Goal: Navigation & Orientation: Find specific page/section

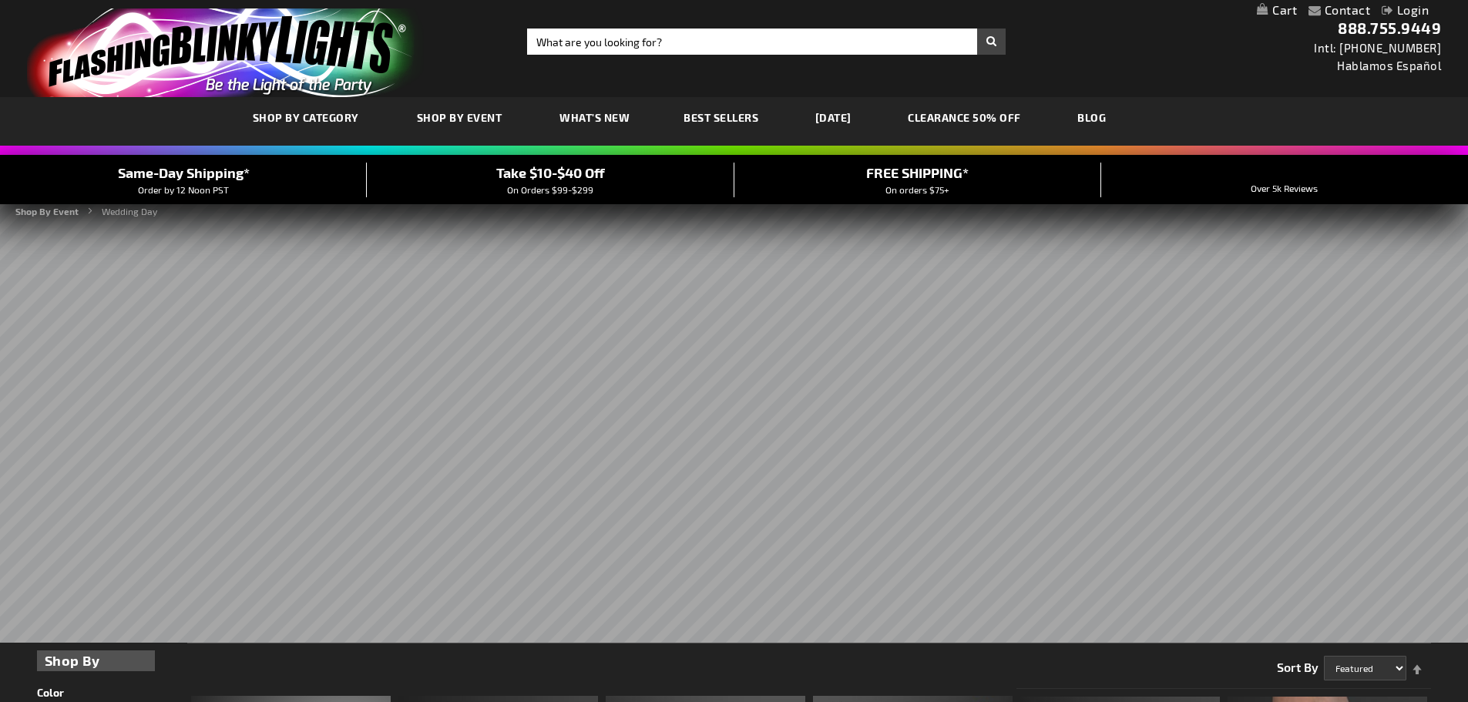
scroll to position [462, 0]
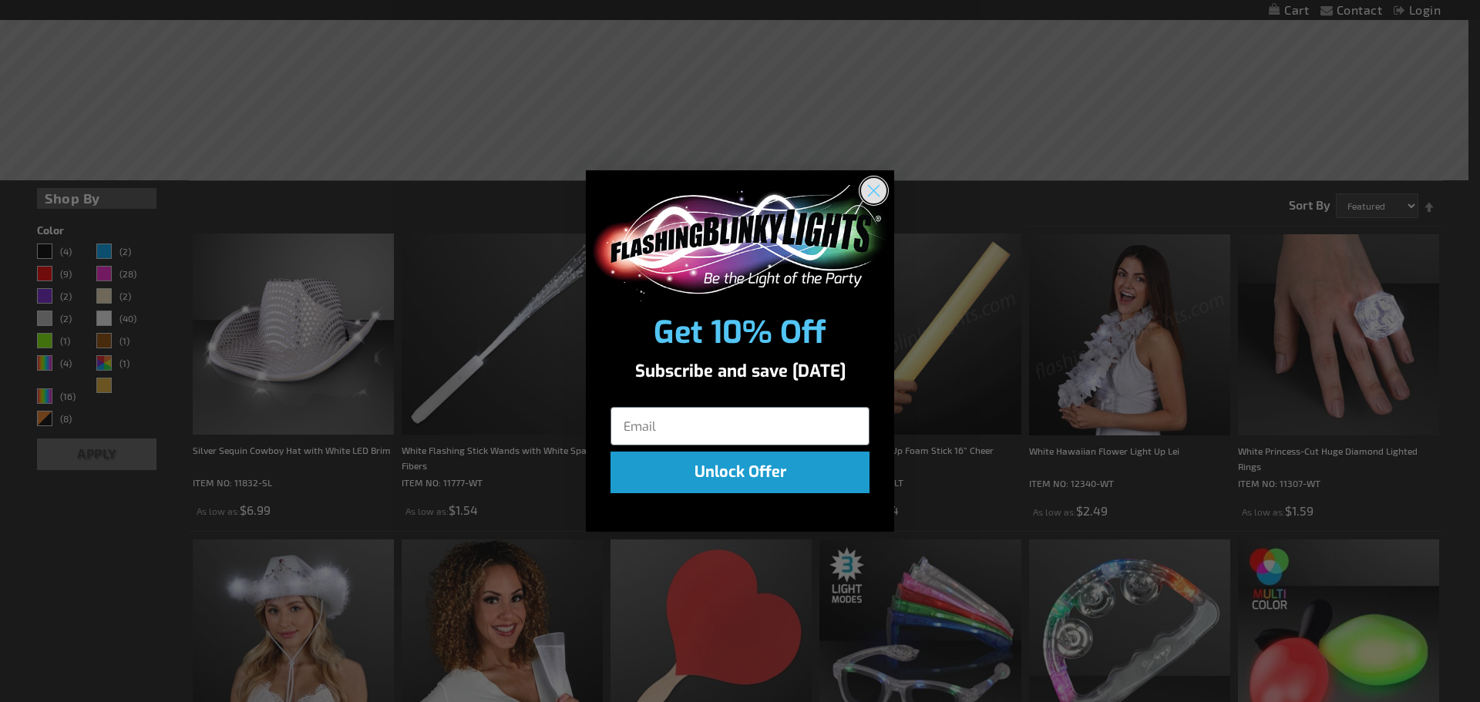
click at [877, 190] on circle "Close dialog" at bounding box center [873, 190] width 25 height 25
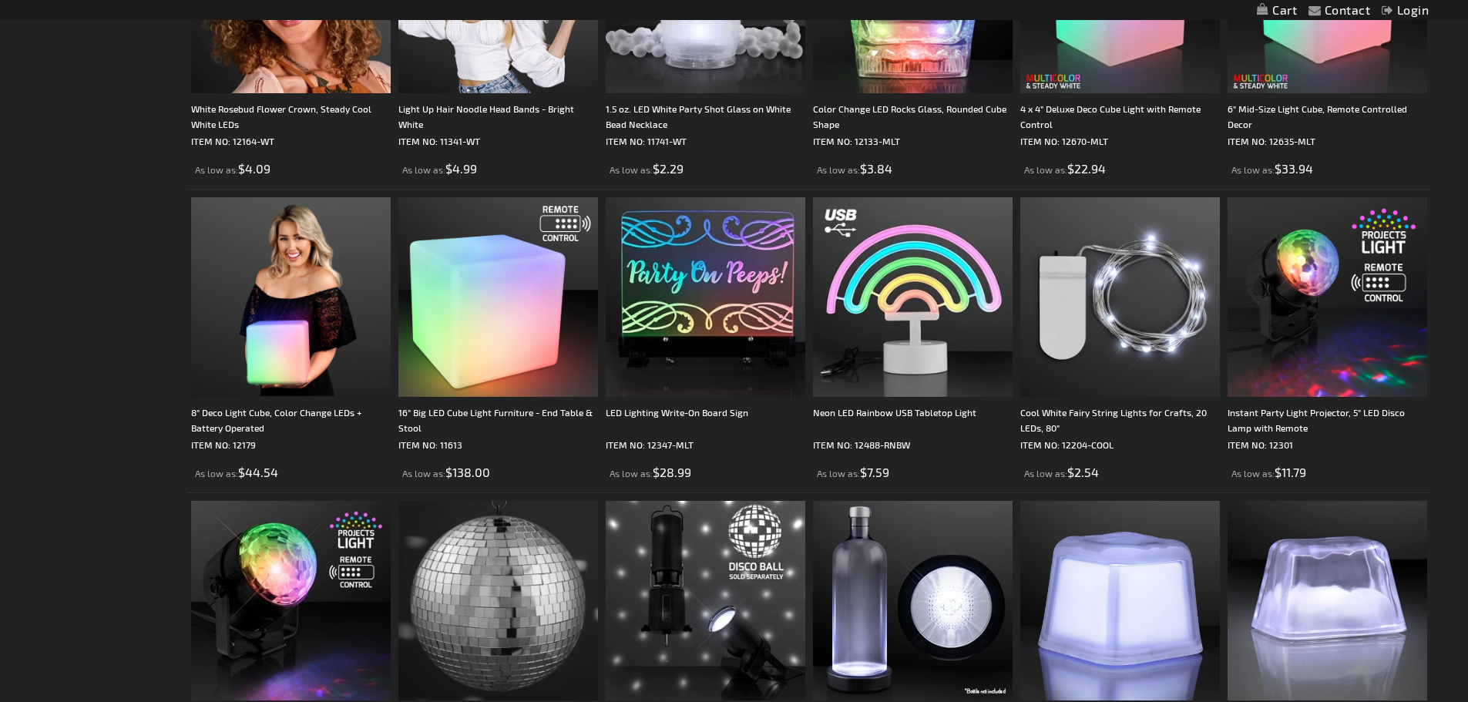
scroll to position [3159, 0]
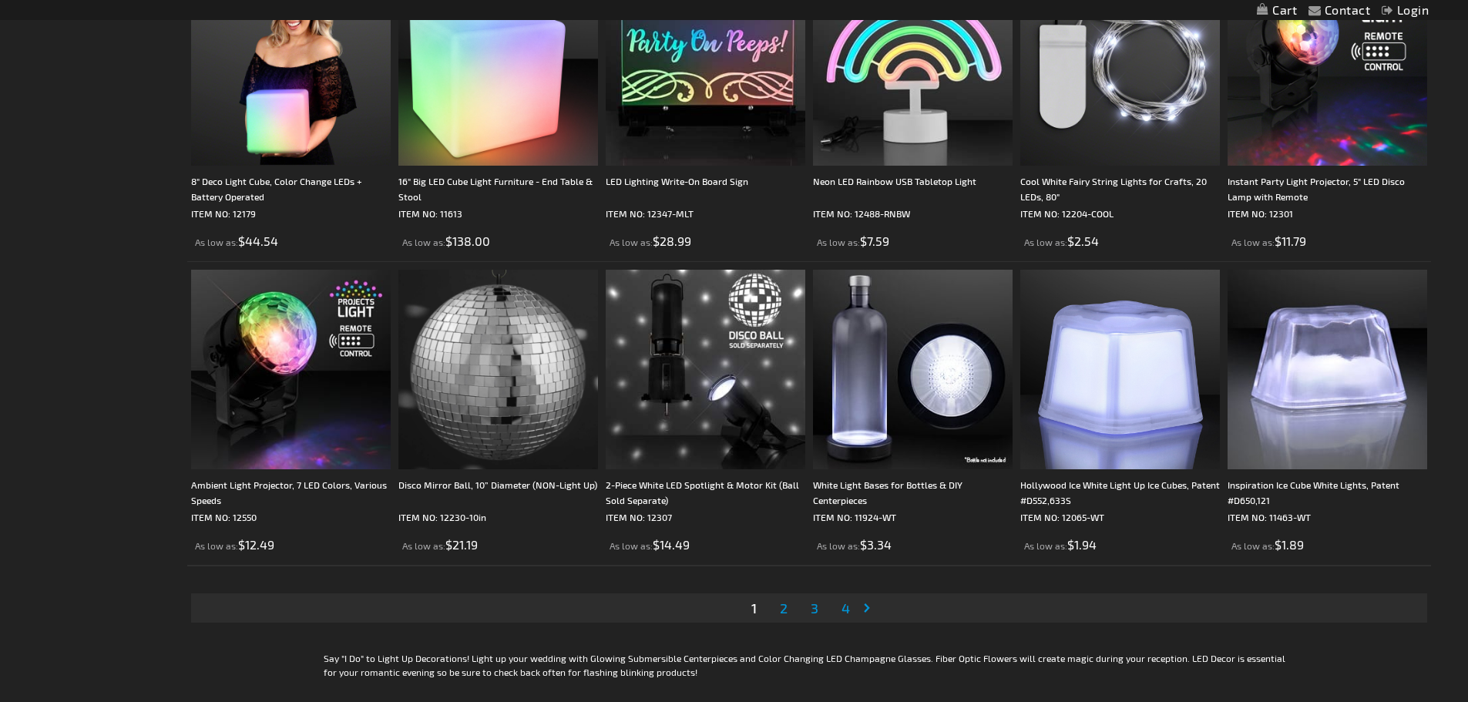
click at [780, 610] on span "2" at bounding box center [784, 608] width 8 height 17
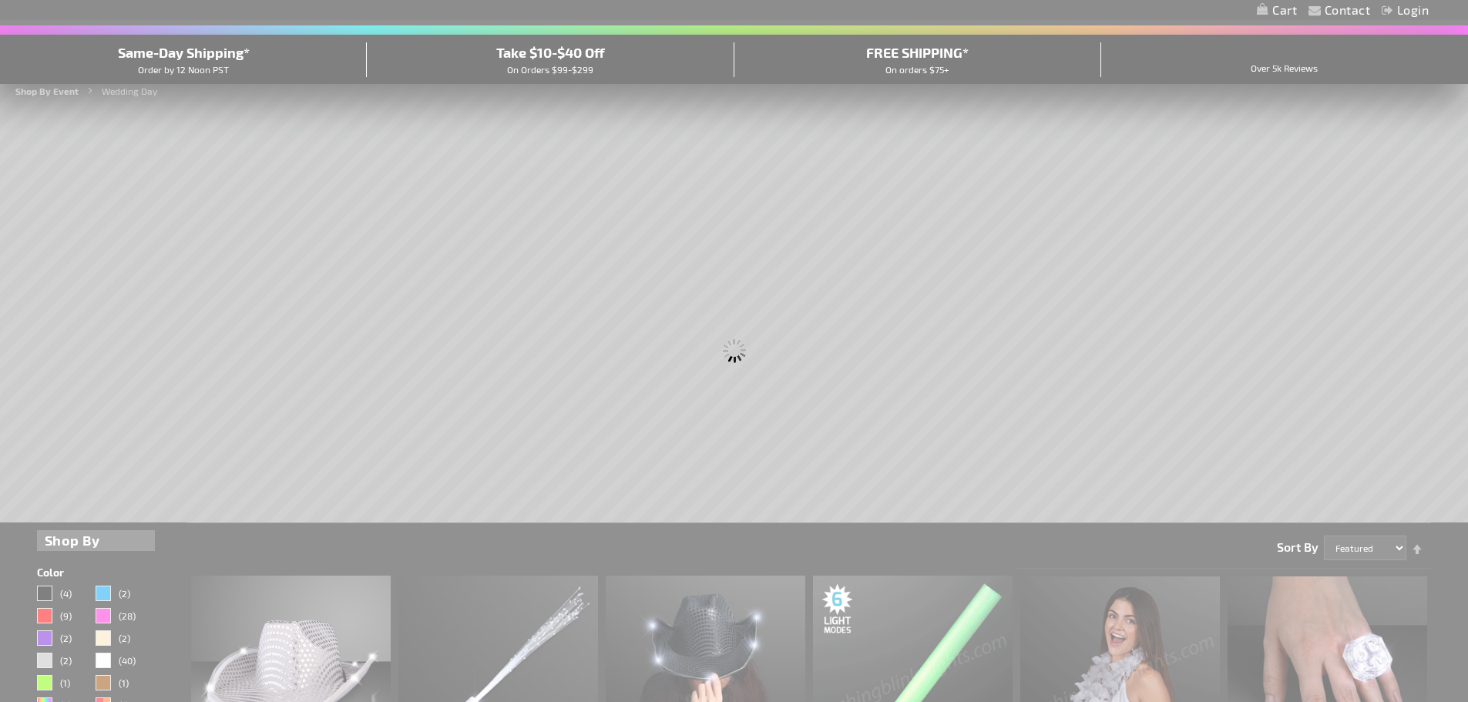
scroll to position [0, 0]
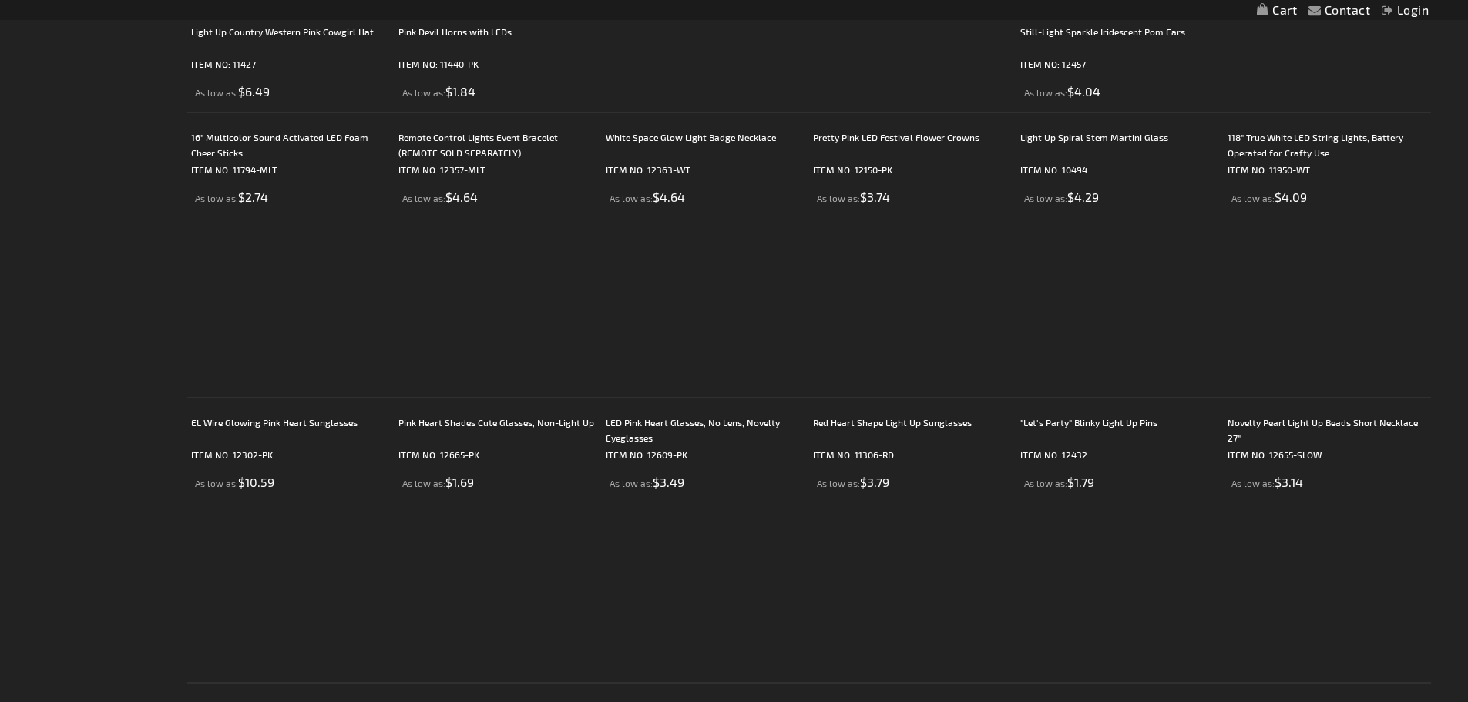
scroll to position [3159, 0]
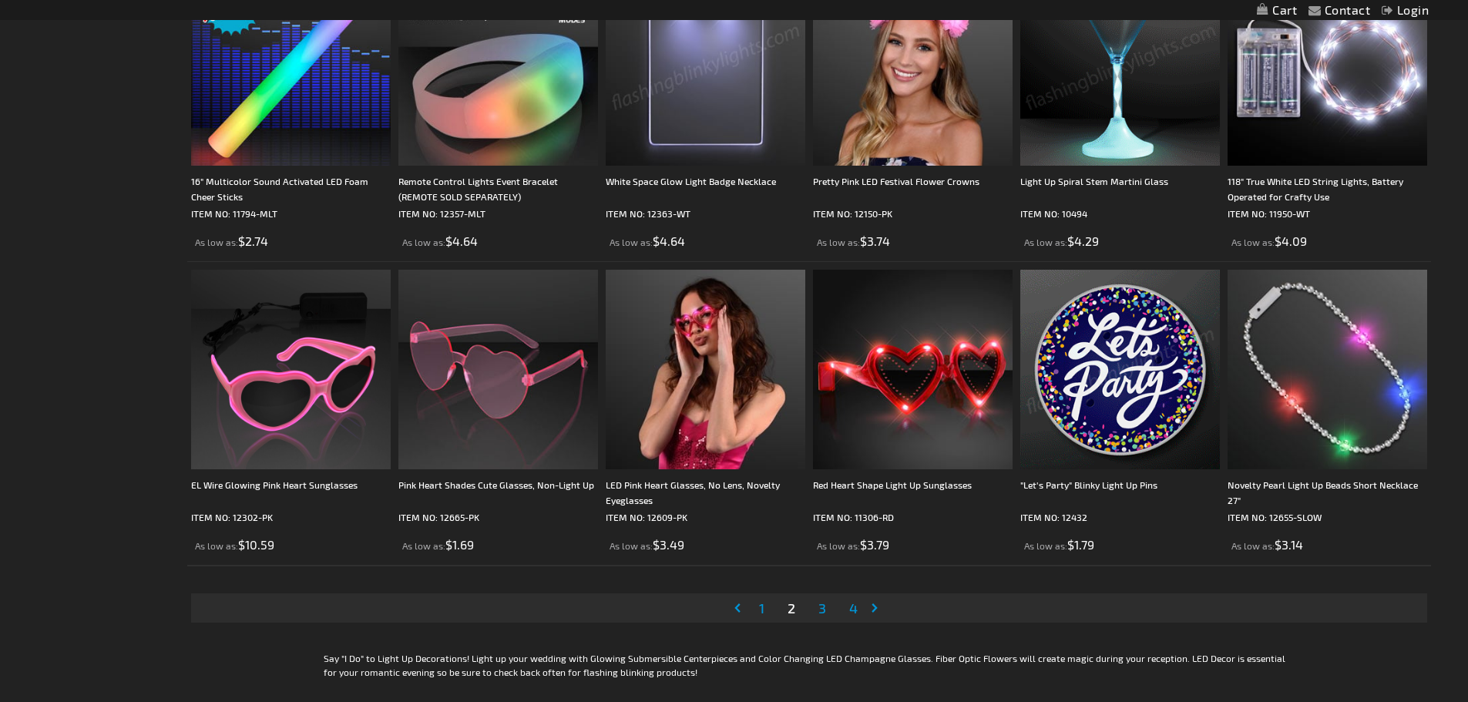
click at [826, 609] on span "3" at bounding box center [822, 608] width 8 height 17
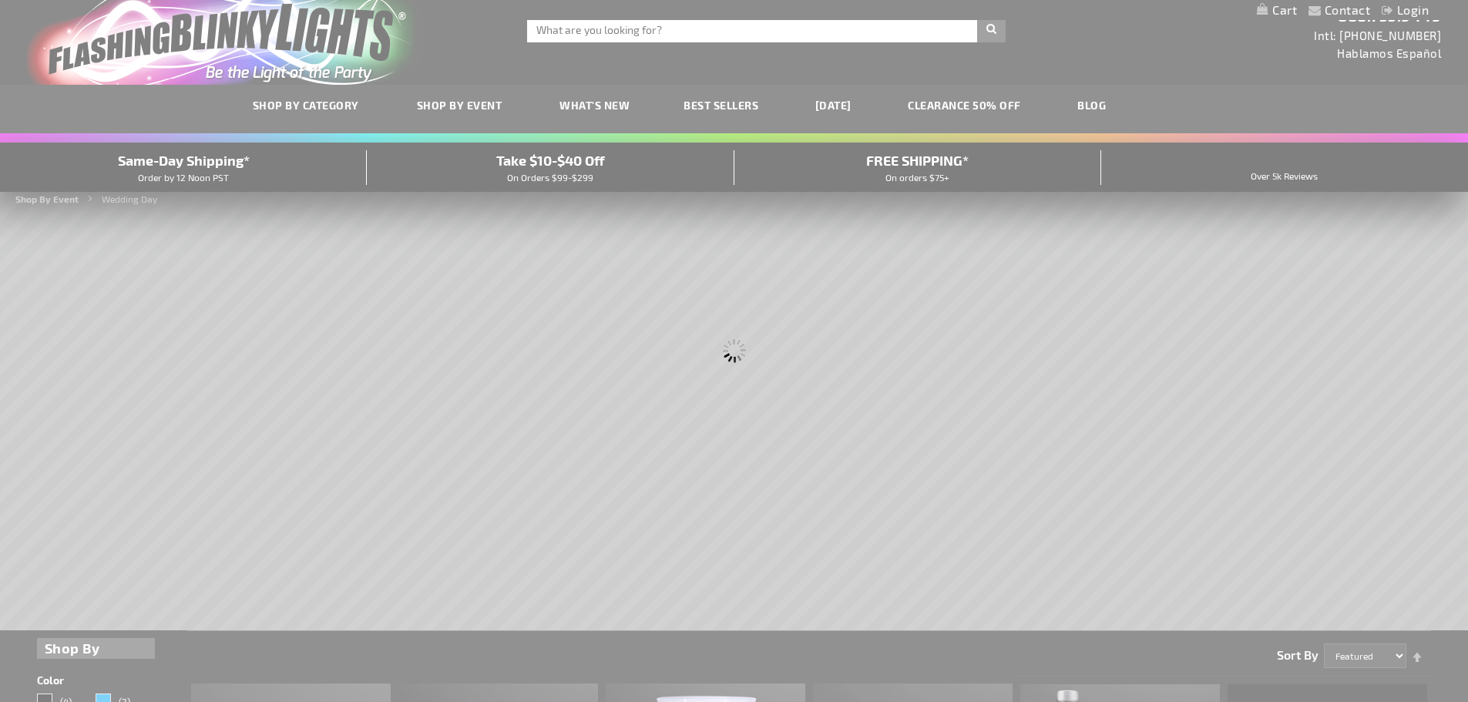
scroll to position [0, 0]
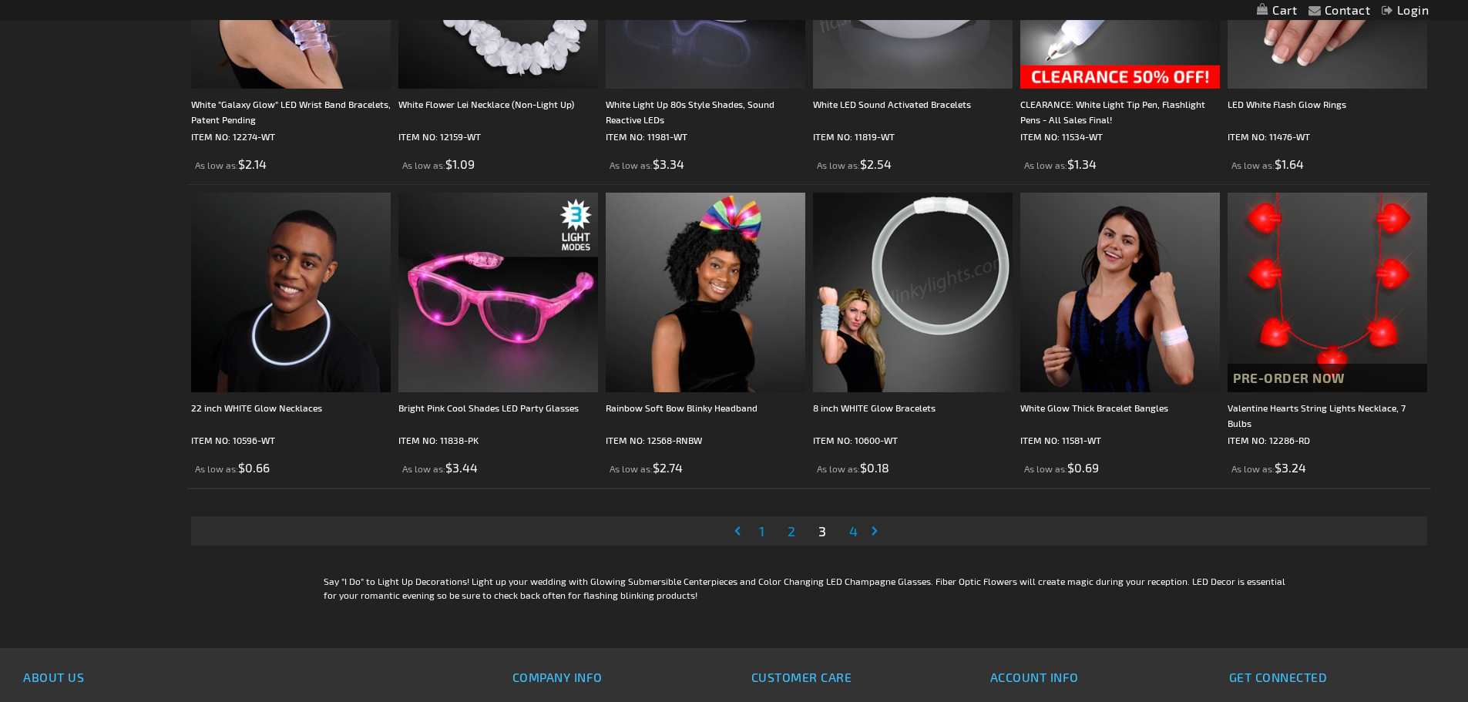
scroll to position [3542, 0]
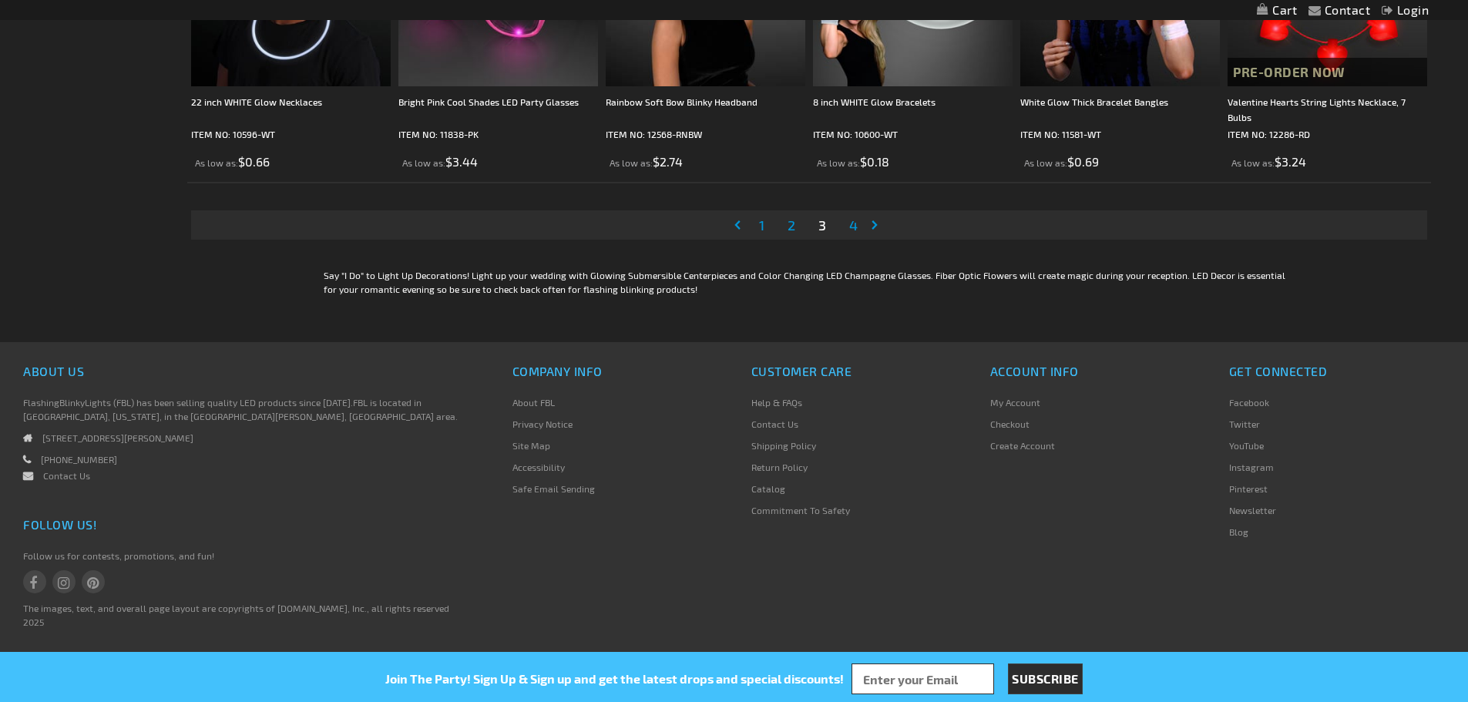
click at [853, 229] on span "4" at bounding box center [853, 225] width 8 height 17
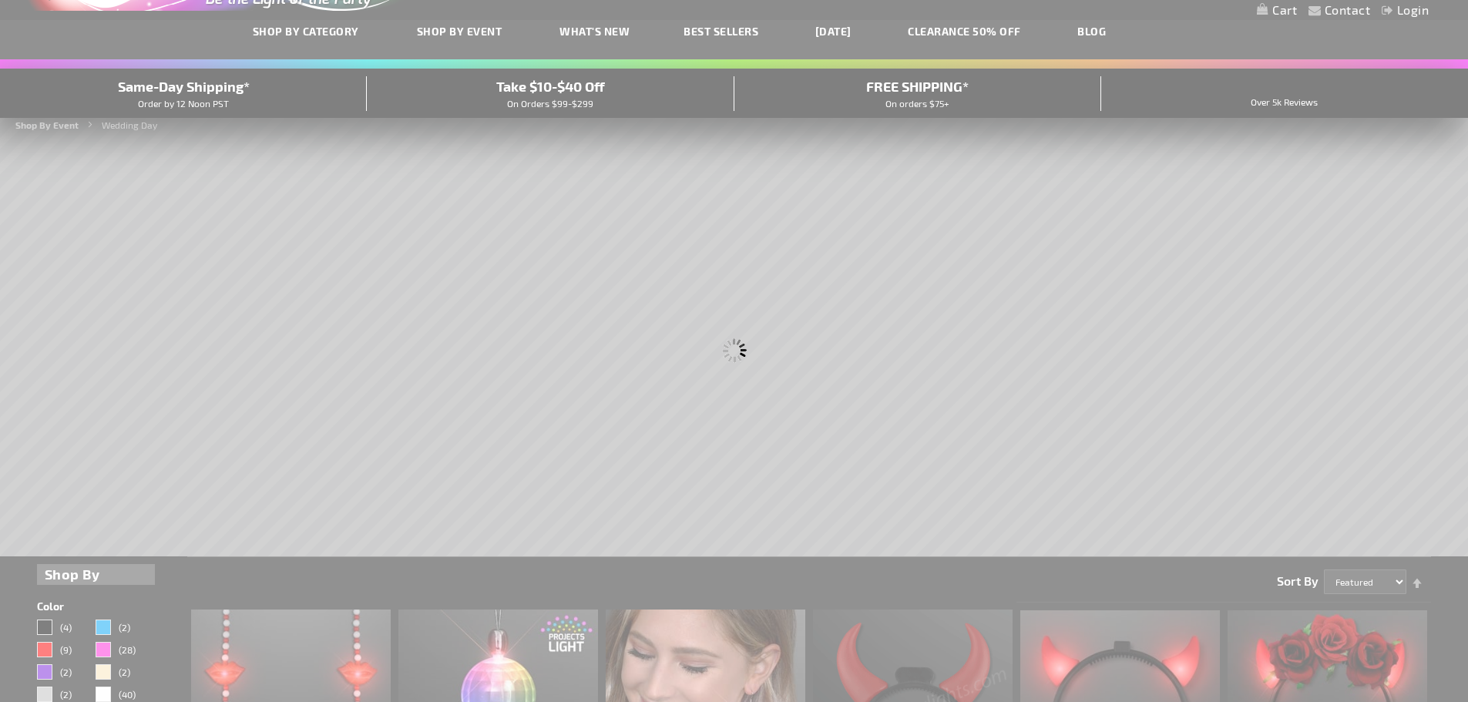
scroll to position [0, 0]
